Goal: Transaction & Acquisition: Purchase product/service

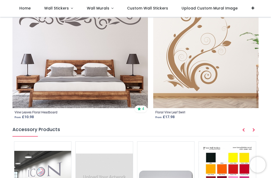
scroll to position [703, 0]
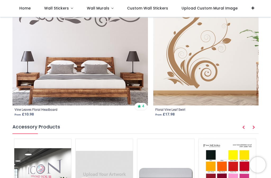
click at [234, 139] on img at bounding box center [227, 179] width 57 height 81
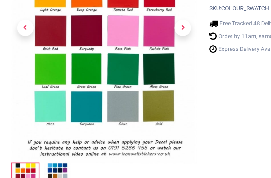
scroll to position [92, 0]
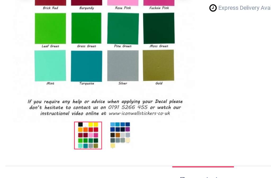
scroll to position [79, 0]
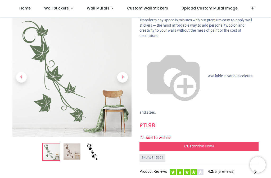
scroll to position [38, 0]
click at [200, 144] on span "Customise Now!" at bounding box center [199, 146] width 30 height 5
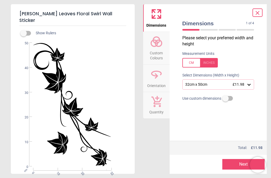
click at [248, 84] on icon at bounding box center [248, 84] width 5 height 5
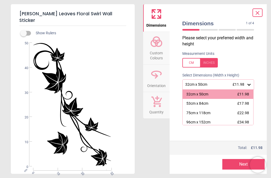
click at [248, 86] on icon at bounding box center [248, 84] width 5 height 5
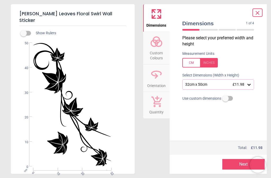
click at [153, 55] on span "Custom Colours" at bounding box center [156, 54] width 25 height 13
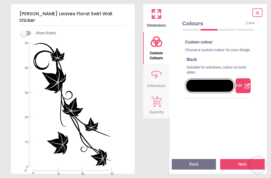
click at [246, 89] on icon at bounding box center [247, 86] width 6 height 6
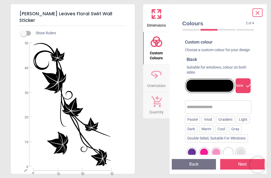
click at [210, 134] on div "Warm" at bounding box center [206, 130] width 15 height 8
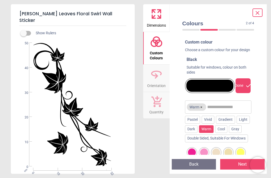
click at [227, 112] on input "text" at bounding box center [228, 107] width 43 height 11
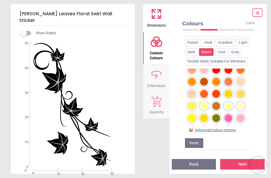
scroll to position [90, 0]
click at [198, 146] on button "Reset" at bounding box center [194, 144] width 18 height 10
click at [198, 147] on button "Reset" at bounding box center [194, 144] width 18 height 10
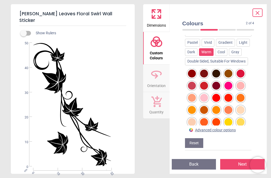
click at [192, 48] on div "Dark" at bounding box center [191, 52] width 12 height 8
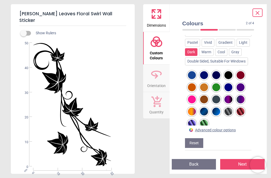
click at [218, 85] on div at bounding box center [216, 88] width 8 height 8
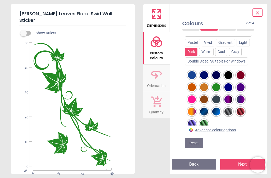
scroll to position [78, 0]
click at [219, 86] on div at bounding box center [216, 88] width 8 height 8
click at [220, 85] on div at bounding box center [216, 88] width 8 height 8
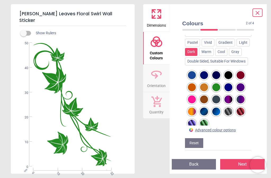
click at [201, 140] on button "Reset" at bounding box center [194, 144] width 18 height 10
click at [195, 141] on button "Reset" at bounding box center [194, 144] width 18 height 10
click at [204, 169] on button "Back" at bounding box center [194, 164] width 44 height 11
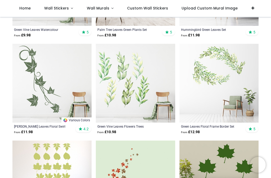
scroll to position [180, 0]
click at [60, 97] on img at bounding box center [51, 83] width 79 height 79
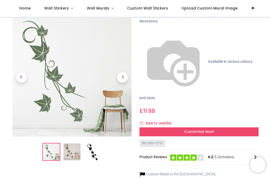
scroll to position [51, 0]
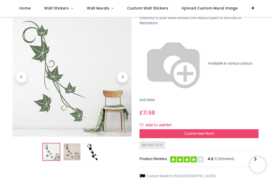
click at [228, 130] on div "Customise Now!" at bounding box center [198, 134] width 119 height 9
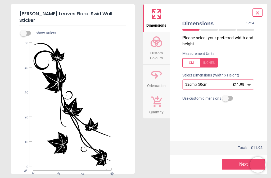
click at [225, 99] on label at bounding box center [225, 99] width 0 height 0
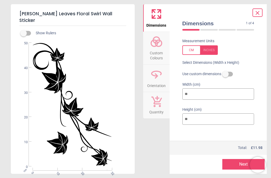
scroll to position [12, 0]
click at [235, 165] on button "Next" at bounding box center [243, 164] width 42 height 11
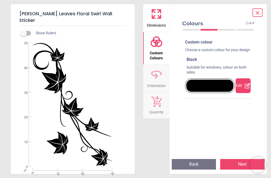
click at [245, 89] on icon at bounding box center [247, 85] width 5 height 5
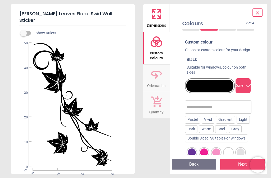
click at [193, 134] on div "Dark" at bounding box center [191, 130] width 12 height 8
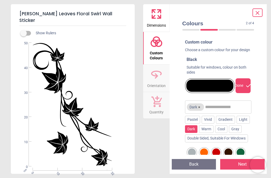
click at [221, 111] on input "text" at bounding box center [227, 107] width 45 height 11
click at [205, 112] on input "text" at bounding box center [227, 107] width 45 height 11
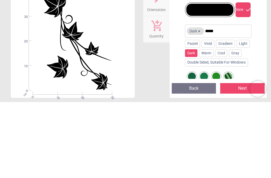
click at [269, 53] on div "Ivy Vine Leaves Floral Swirl Wall Sticker Show Rulers WS-15791 Created with Sna…" at bounding box center [135, 89] width 271 height 178
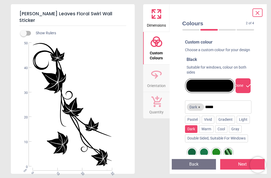
click at [224, 113] on input "*****" at bounding box center [227, 107] width 45 height 11
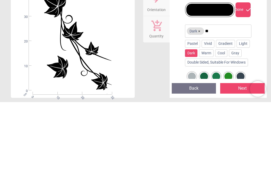
type input "*"
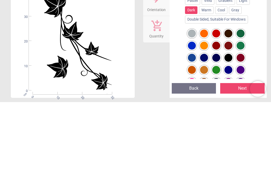
scroll to position [44, 0]
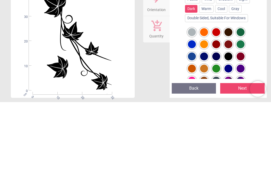
click at [244, 117] on div at bounding box center [240, 121] width 8 height 8
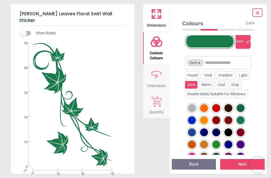
click at [244, 112] on div at bounding box center [240, 108] width 8 height 8
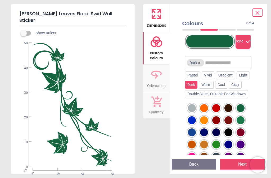
click at [239, 162] on button "Next" at bounding box center [242, 164] width 44 height 11
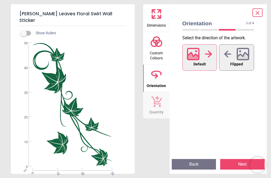
click at [204, 60] on div at bounding box center [199, 54] width 25 height 14
click at [235, 164] on button "Next" at bounding box center [242, 164] width 44 height 11
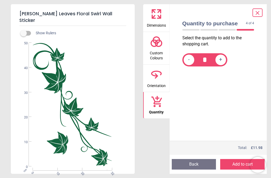
click at [235, 164] on button "Add to cart" at bounding box center [242, 164] width 44 height 11
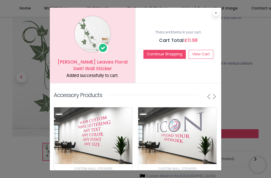
scroll to position [25, 0]
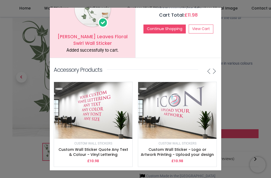
click at [212, 30] on link "View Cart" at bounding box center [201, 29] width 25 height 9
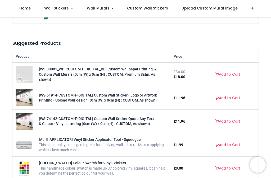
scroll to position [116, 0]
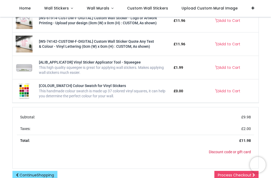
click at [174, 167] on div "Order Total Subtotal: £ 9.98 Taxes: £ 2.00 Total: £ 11.98 Discount code or gift…" at bounding box center [135, 138] width 245 height 61
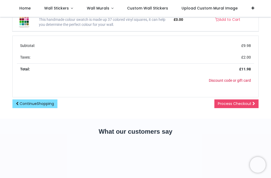
scroll to position [267, 0]
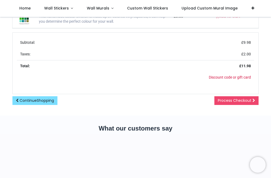
click at [235, 99] on span "Process Checkout" at bounding box center [235, 100] width 34 height 5
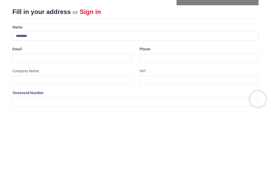
scroll to position [66, 0]
type input "**********"
click at [19, 120] on input "email" at bounding box center [71, 124] width 119 height 9
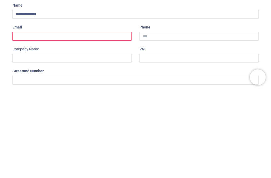
type input "*"
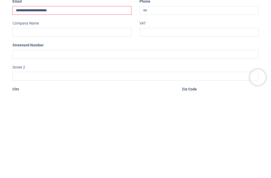
type input "**********"
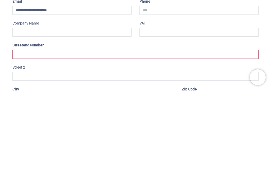
click at [23, 138] on input "text" at bounding box center [135, 142] width 246 height 9
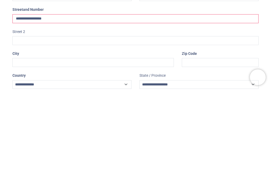
scroll to position [62, 0]
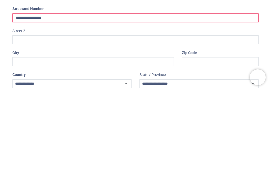
type input "**********"
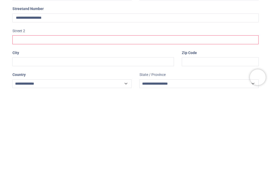
click at [26, 123] on input "text" at bounding box center [135, 127] width 246 height 9
type input "**********"
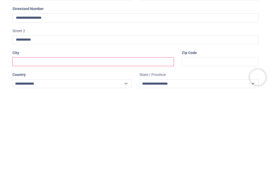
click at [25, 145] on input "text" at bounding box center [92, 149] width 161 height 9
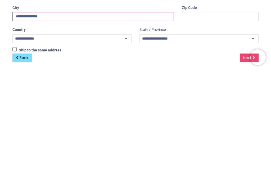
scroll to position [87, 0]
type input "**********"
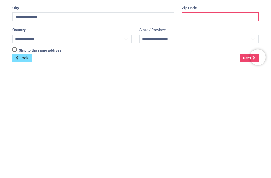
click at [193, 120] on input "text" at bounding box center [220, 124] width 77 height 9
type input "*******"
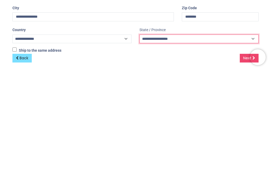
click at [159, 143] on select "**********" at bounding box center [198, 147] width 119 height 9
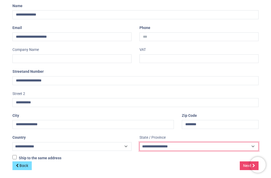
select select "***"
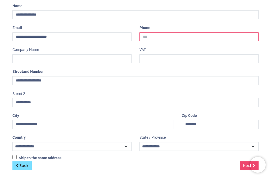
click at [156, 37] on input "tel" at bounding box center [198, 37] width 119 height 9
type input "**********"
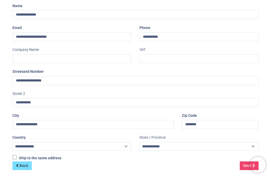
click at [244, 167] on link "Next" at bounding box center [249, 166] width 19 height 9
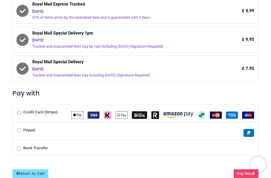
scroll to position [134, 0]
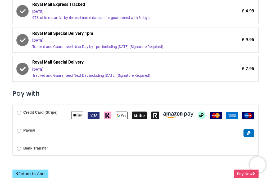
click at [239, 171] on button "Pay Now" at bounding box center [245, 174] width 25 height 9
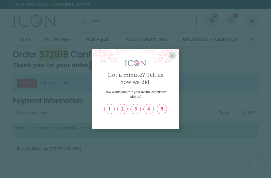
click at [164, 112] on span "5" at bounding box center [162, 109] width 6 height 5
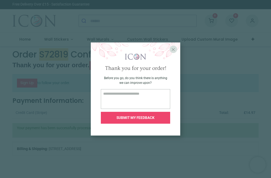
click at [113, 103] on textarea at bounding box center [136, 99] width 70 height 20
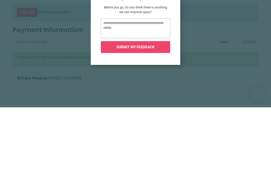
type textarea "**********"
click at [145, 112] on div "SUBMIT MY FEEDBACK" at bounding box center [136, 118] width 70 height 12
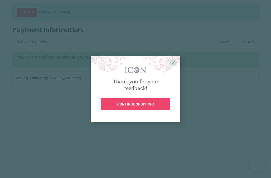
click at [172, 65] on span "X" at bounding box center [172, 62] width 3 height 5
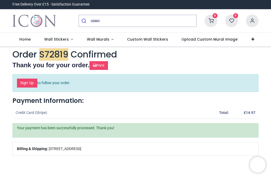
scroll to position [0, 0]
click at [103, 65] on link "Print" at bounding box center [98, 65] width 19 height 9
